Goal: Task Accomplishment & Management: Use online tool/utility

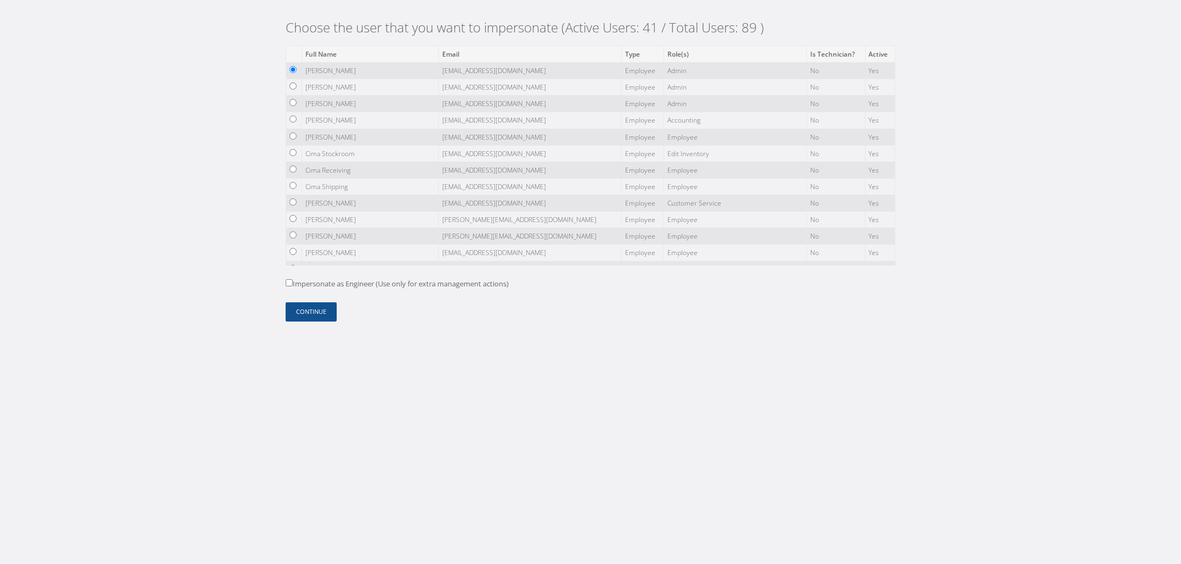
scroll to position [441, 0]
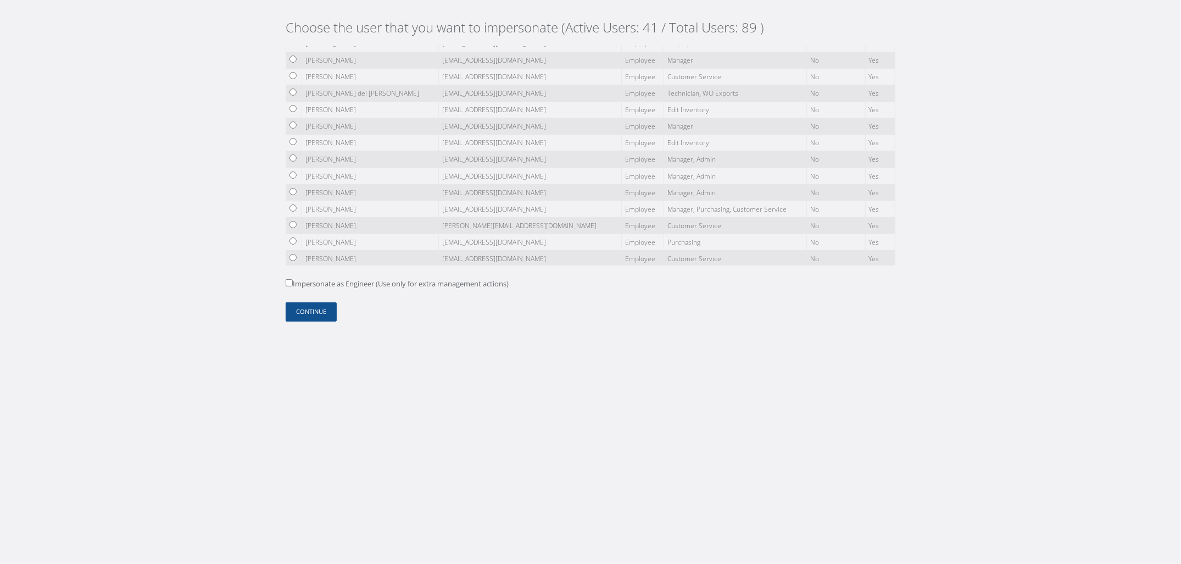
click at [289, 151] on td at bounding box center [294, 143] width 16 height 16
click at [294, 145] on input "radio" at bounding box center [292, 141] width 7 height 7
radio input "true"
click at [315, 316] on button "Continue" at bounding box center [311, 311] width 51 height 19
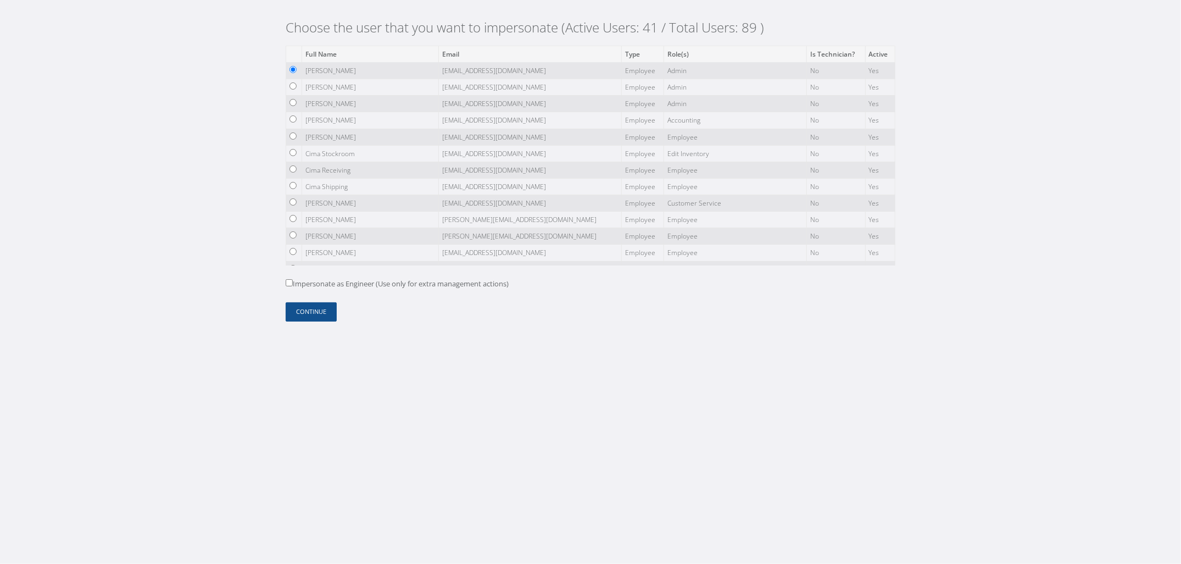
scroll to position [441, 0]
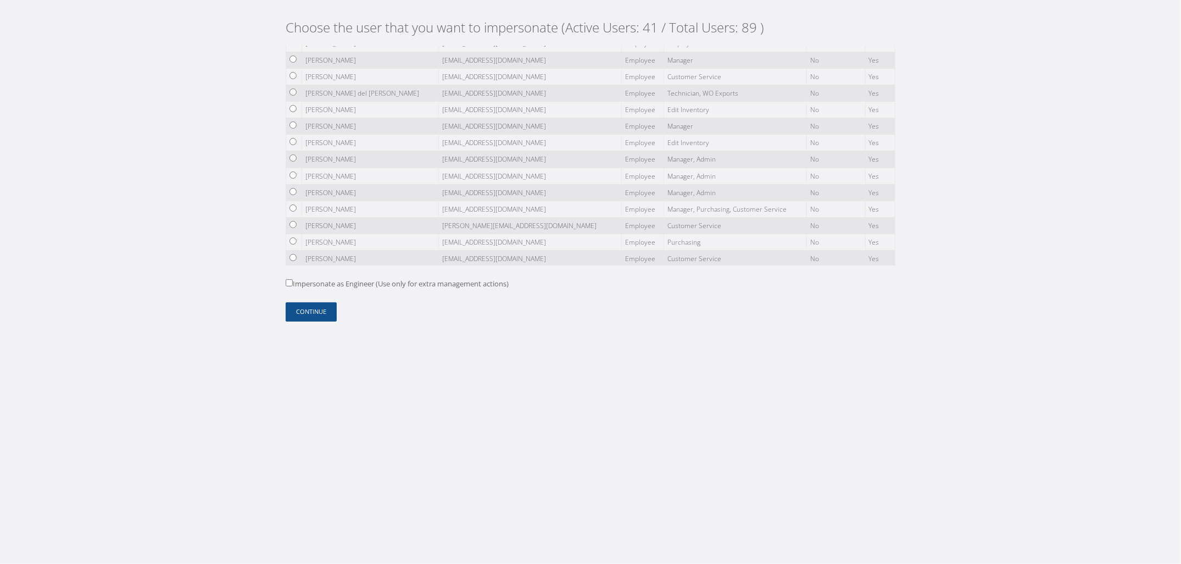
click at [296, 151] on td at bounding box center [294, 143] width 16 height 16
click at [295, 151] on td at bounding box center [294, 143] width 16 height 16
click at [296, 145] on input "radio" at bounding box center [292, 141] width 7 height 7
radio input "true"
click at [328, 316] on button "Continue" at bounding box center [311, 311] width 51 height 19
